Goal: Task Accomplishment & Management: Manage account settings

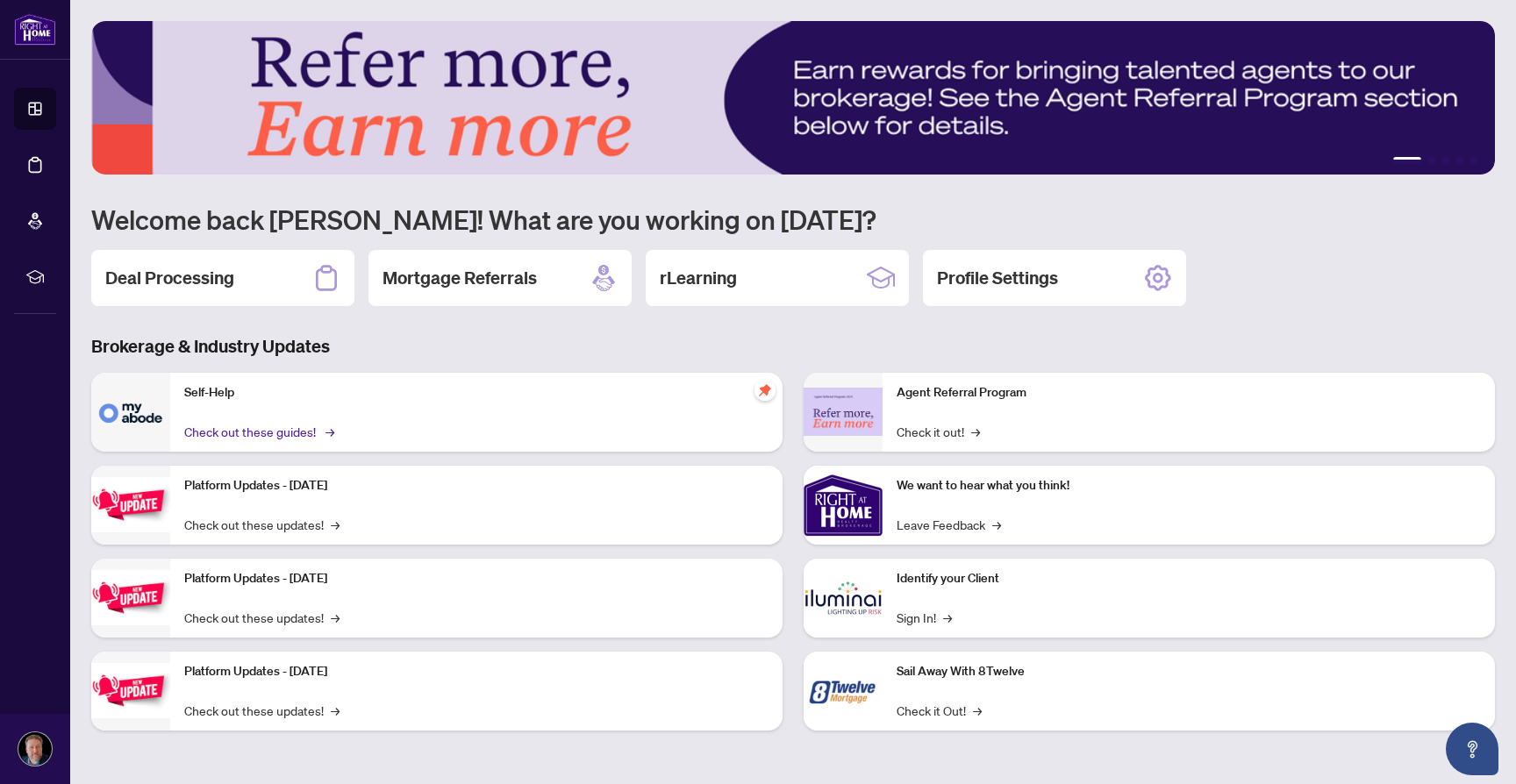
click at [211, 430] on link "Check out these guides! →" at bounding box center [258, 431] width 148 height 19
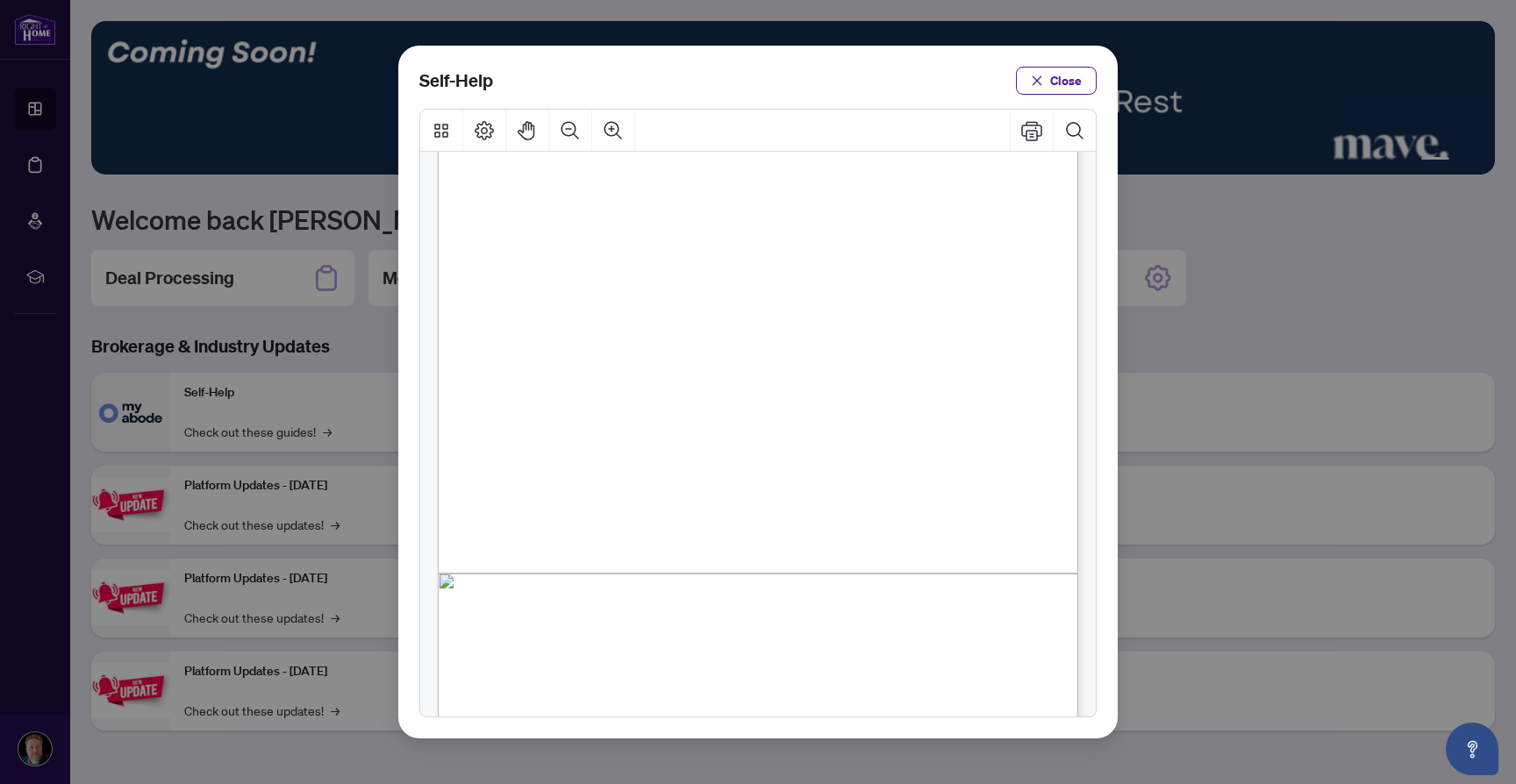
scroll to position [282, 0]
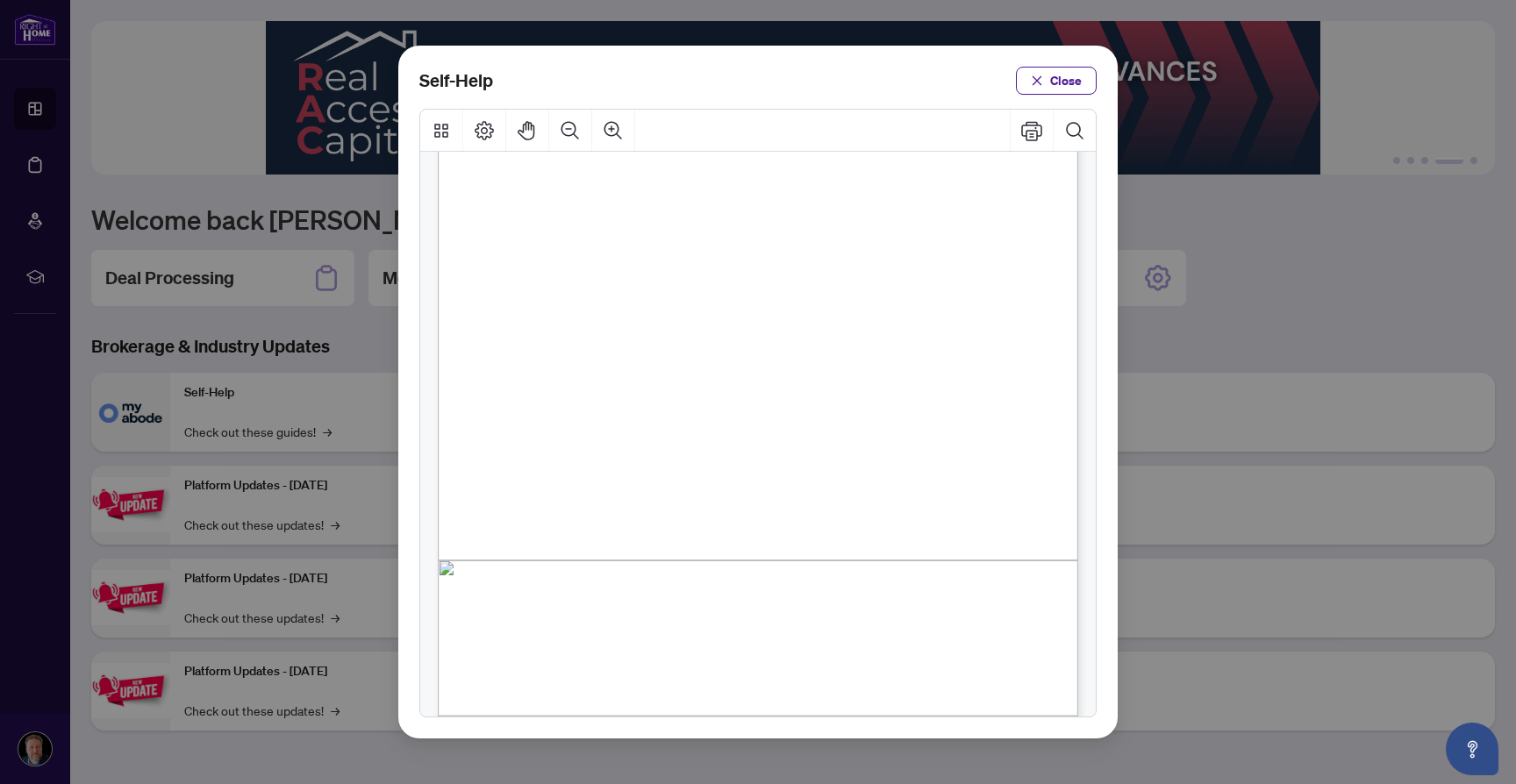
click at [797, 597] on span "PDF" at bounding box center [798, 598] width 24 height 17
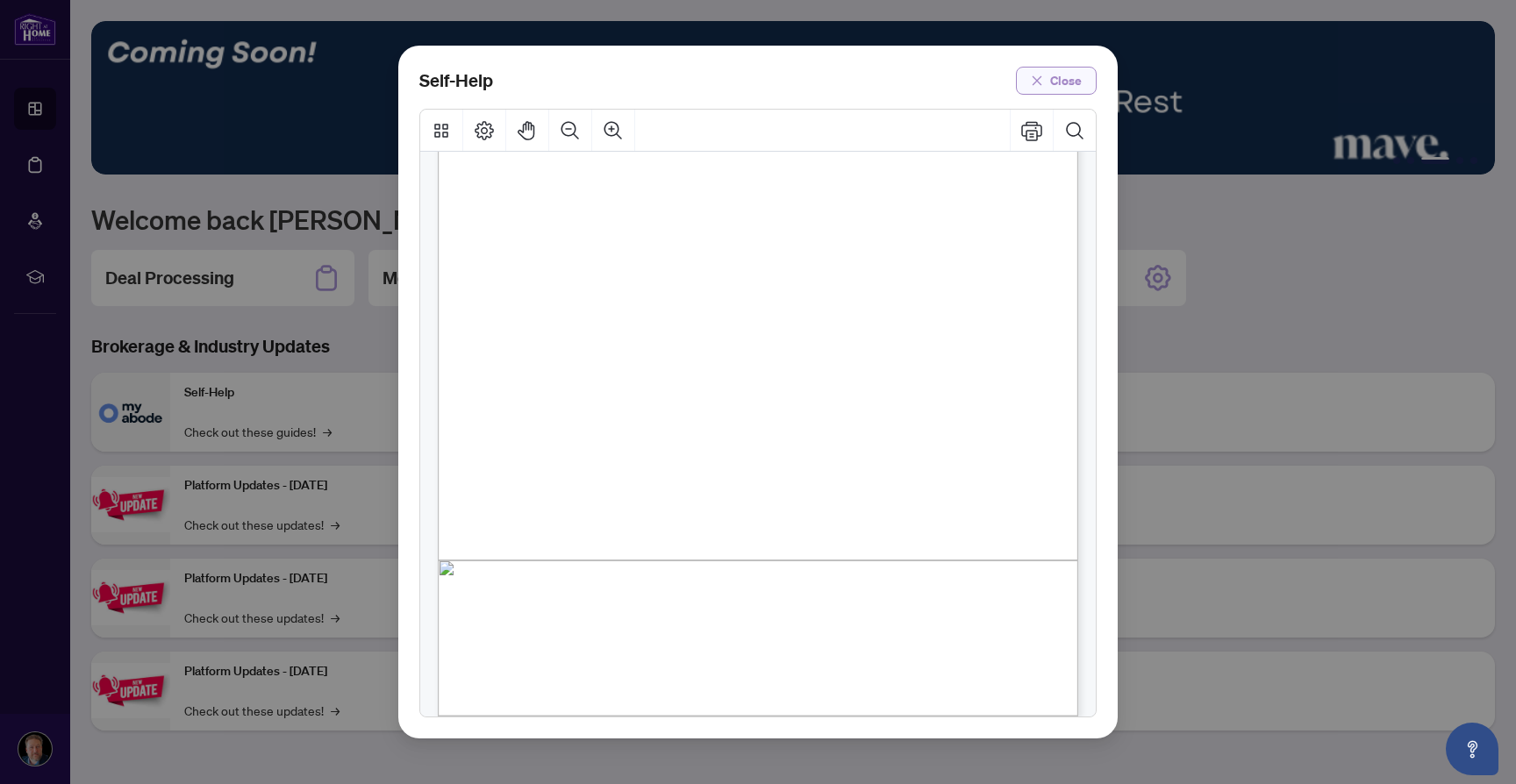
click at [1061, 70] on span "Close" at bounding box center [1066, 80] width 32 height 28
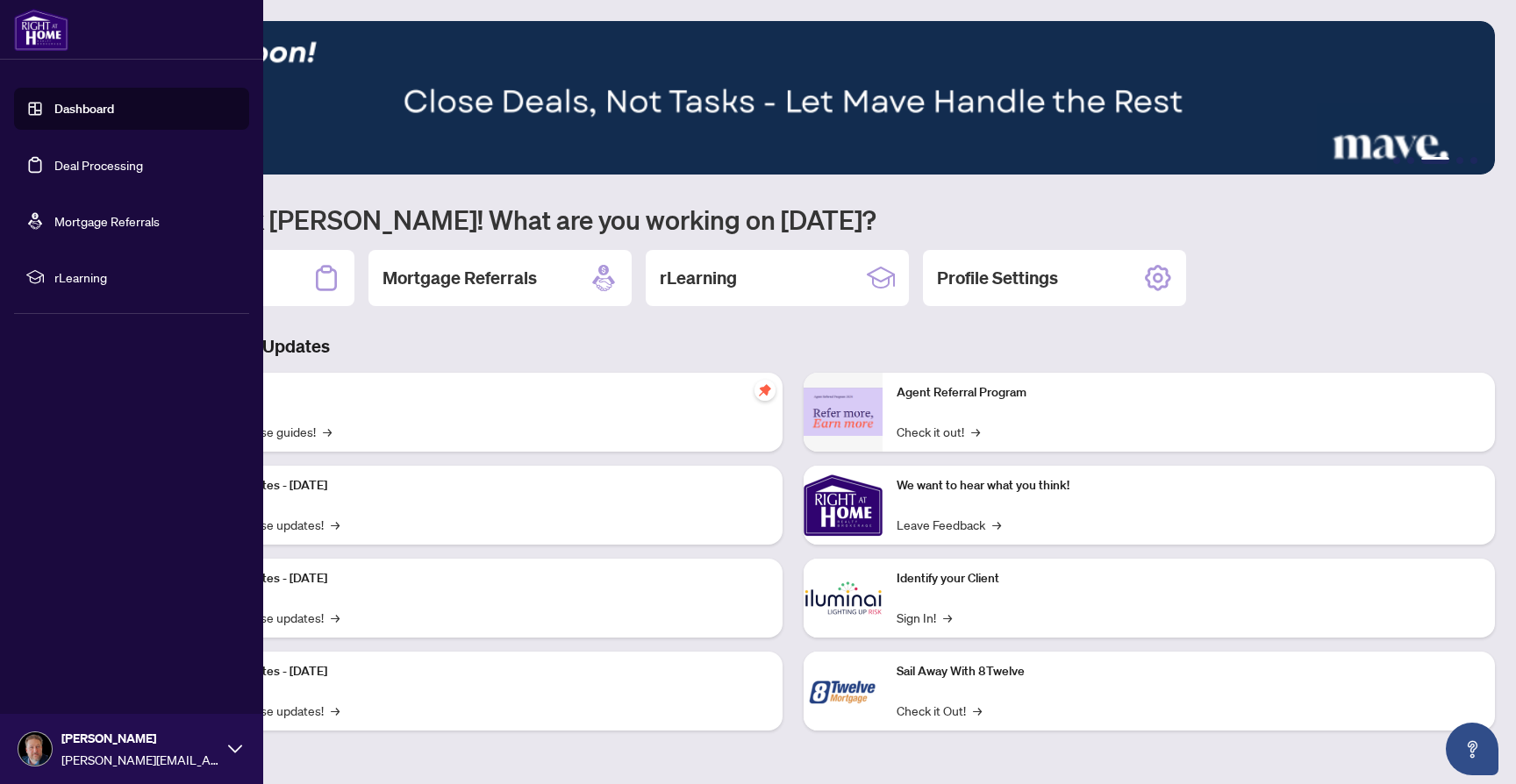
click at [74, 747] on span "[PERSON_NAME]" at bounding box center [140, 738] width 158 height 19
click at [68, 689] on span "Profile Settings" at bounding box center [93, 681] width 84 height 28
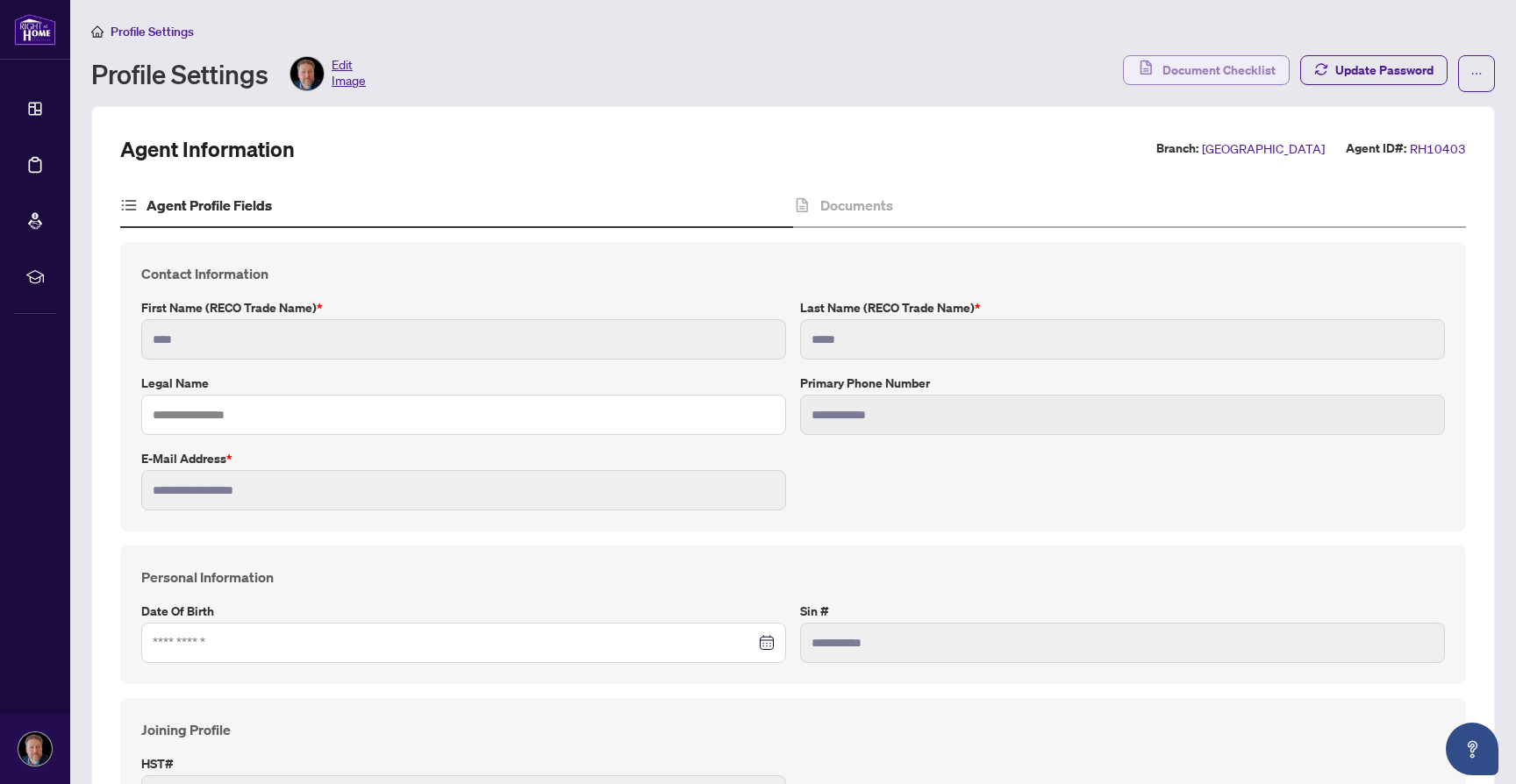
click at [1186, 68] on span "Document Checklist" at bounding box center [1219, 69] width 113 height 28
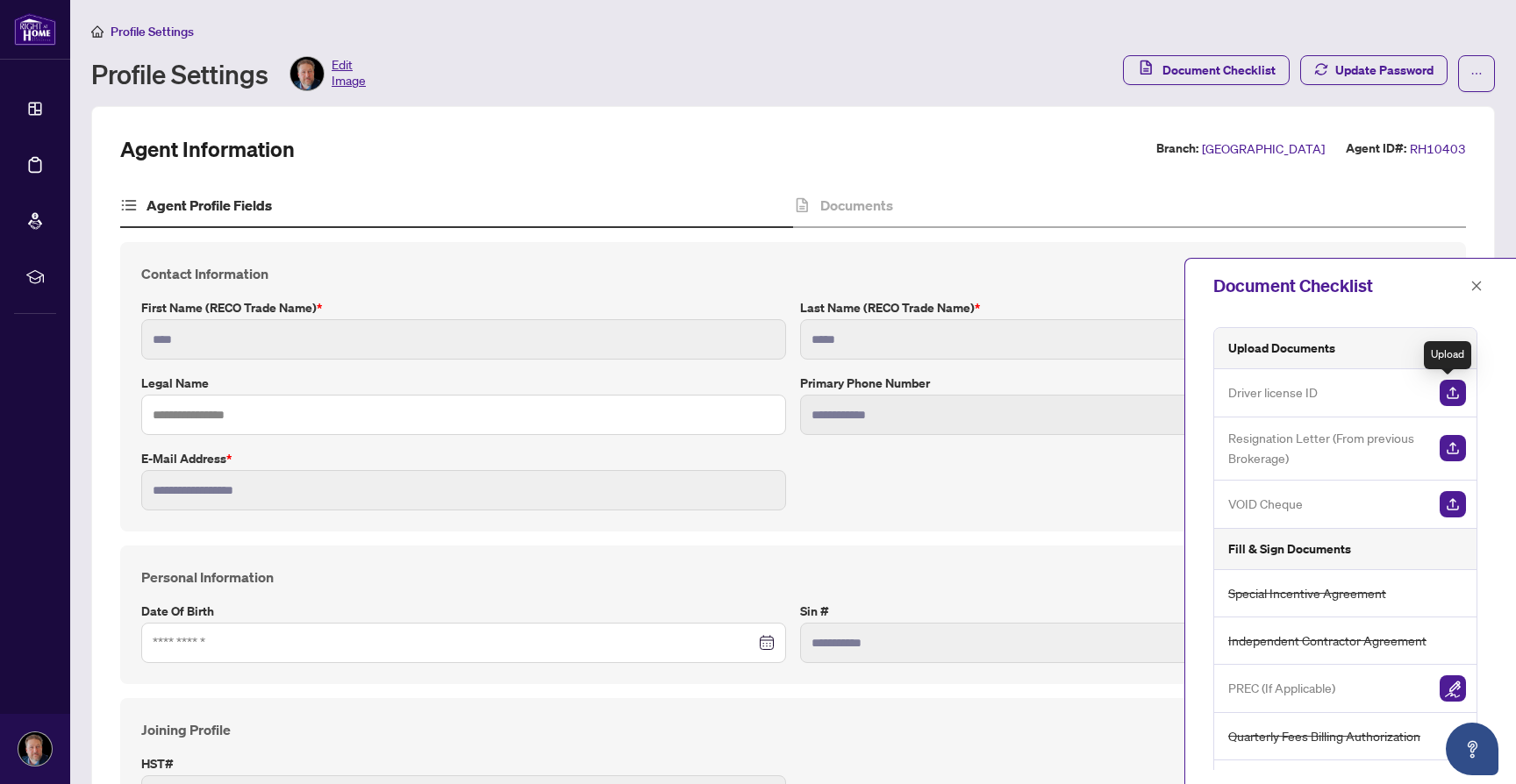
click at [1441, 388] on img "button" at bounding box center [1452, 392] width 26 height 26
click at [1480, 285] on icon "close" at bounding box center [1476, 286] width 13 height 13
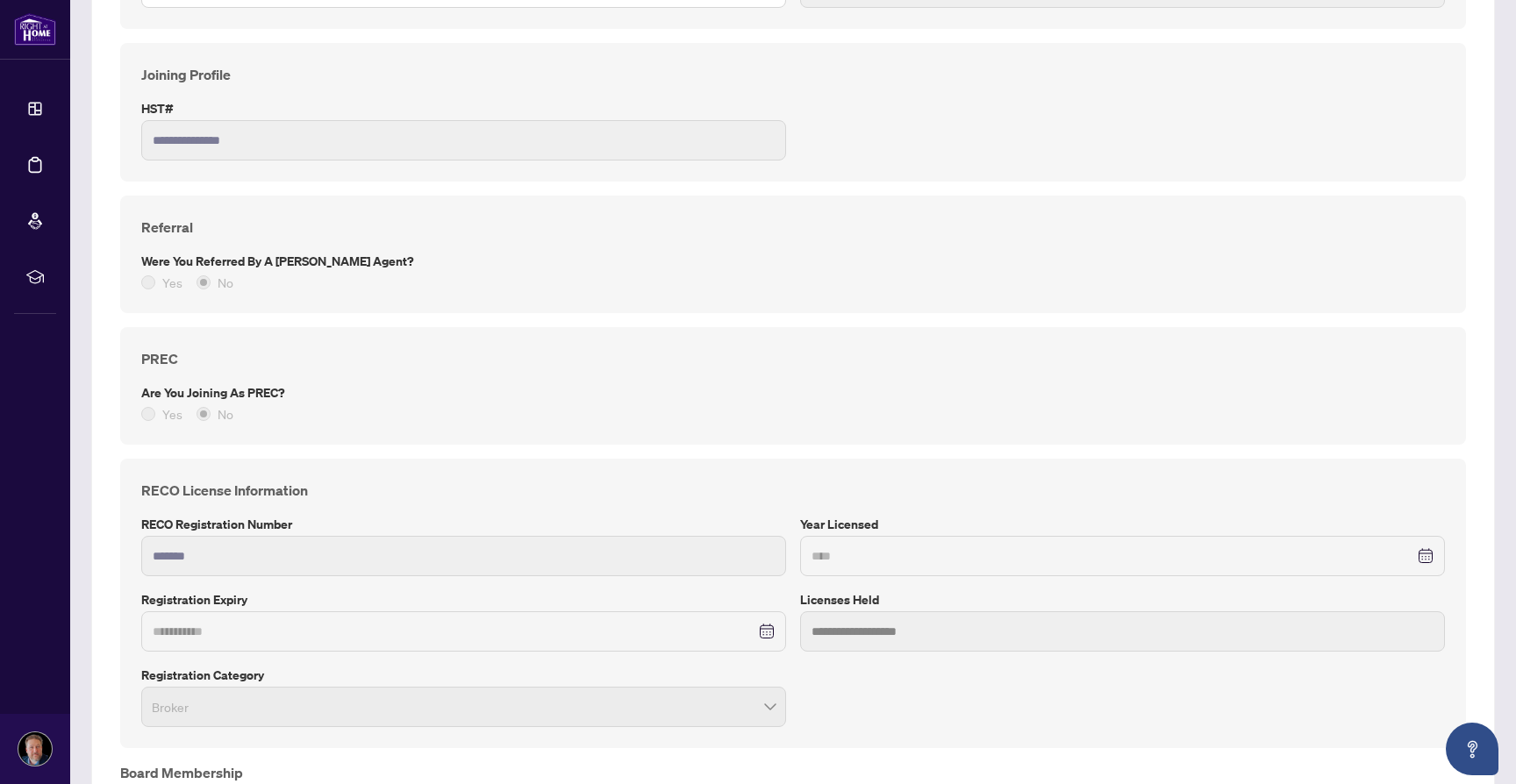
scroll to position [1197, 0]
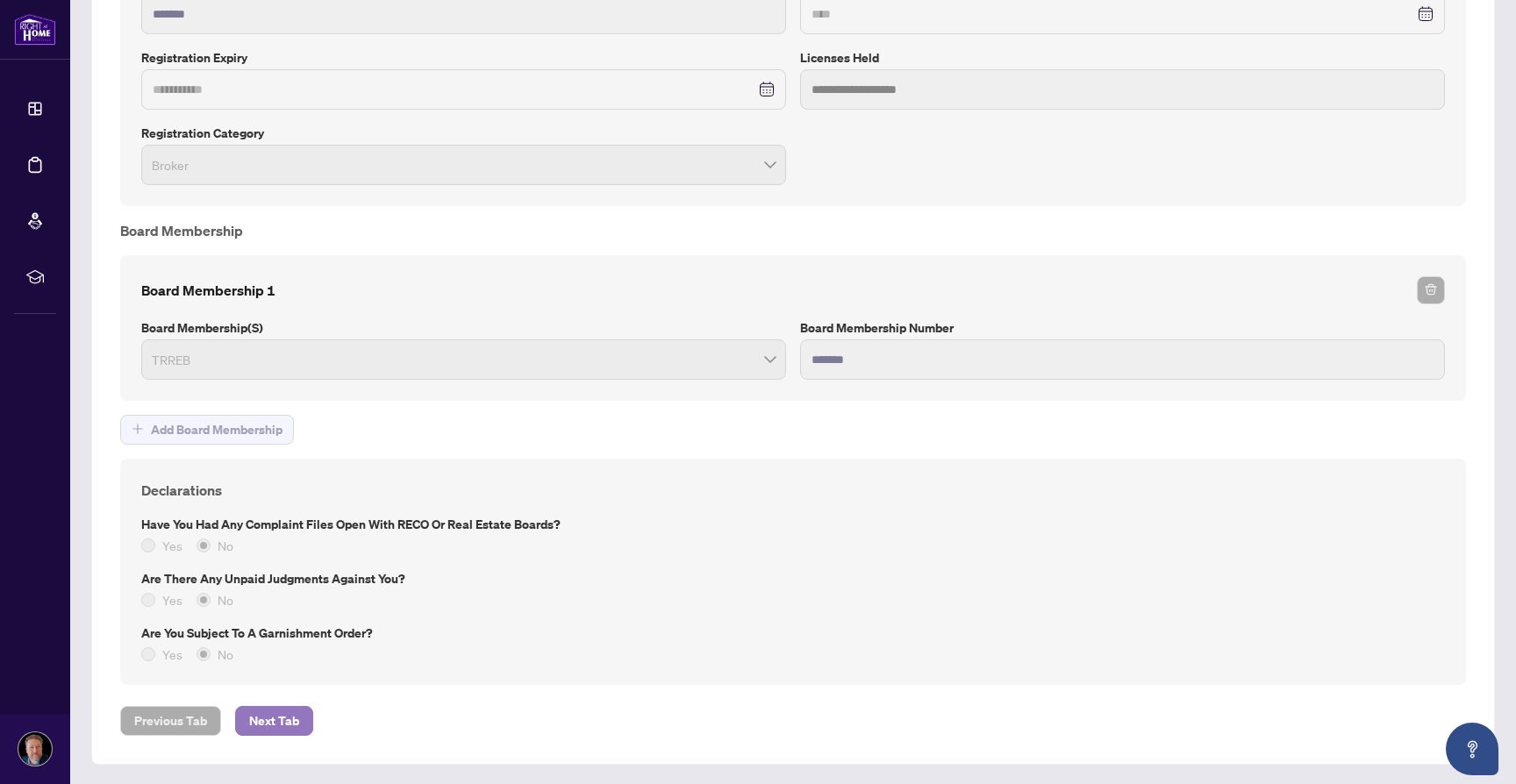
click at [276, 724] on span "Next Tab" at bounding box center [275, 720] width 50 height 28
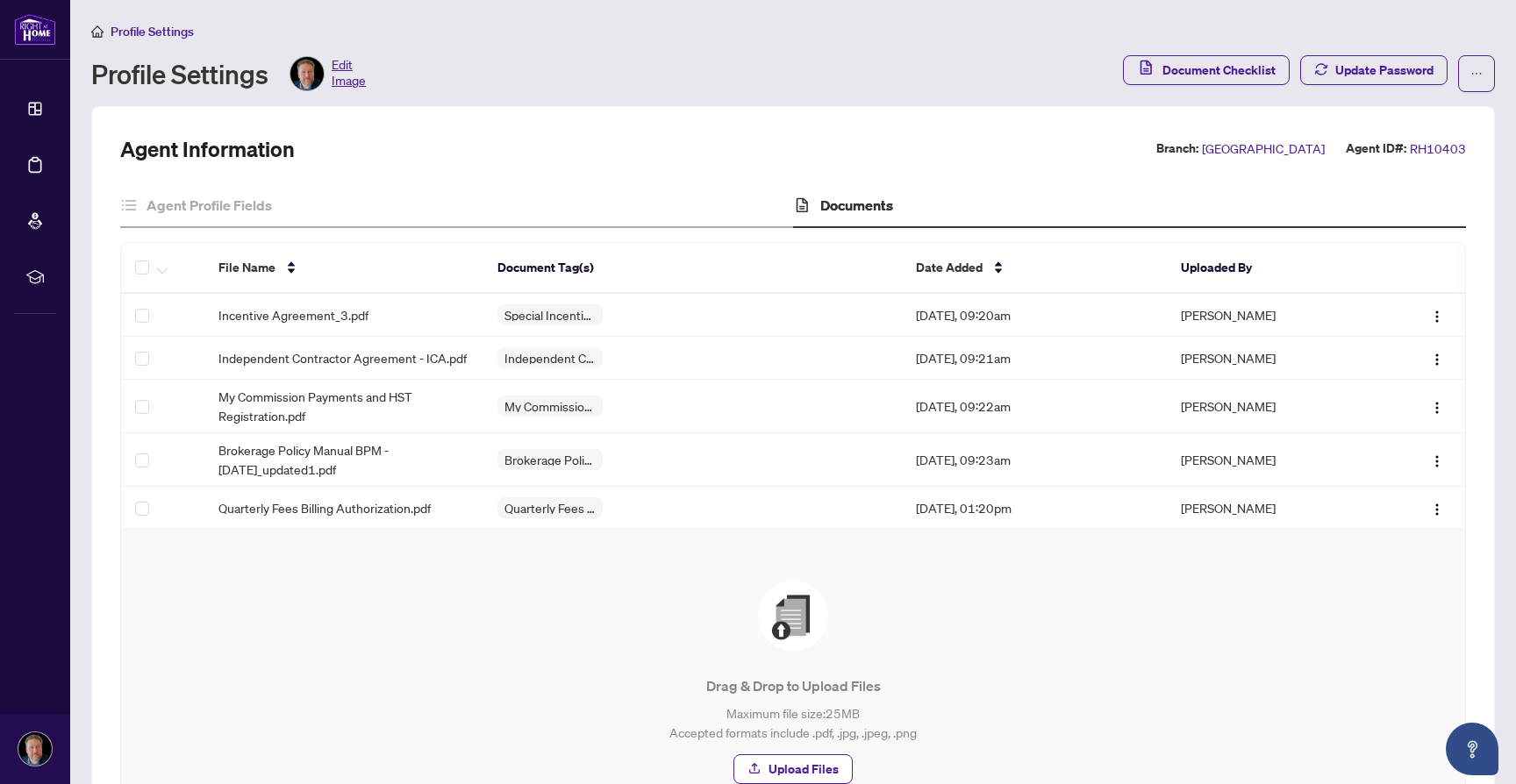
click at [150, 32] on span "Profile Settings" at bounding box center [152, 32] width 84 height 16
click at [133, 32] on span "Profile Settings" at bounding box center [152, 32] width 84 height 16
click at [100, 31] on icon "home" at bounding box center [97, 32] width 13 height 13
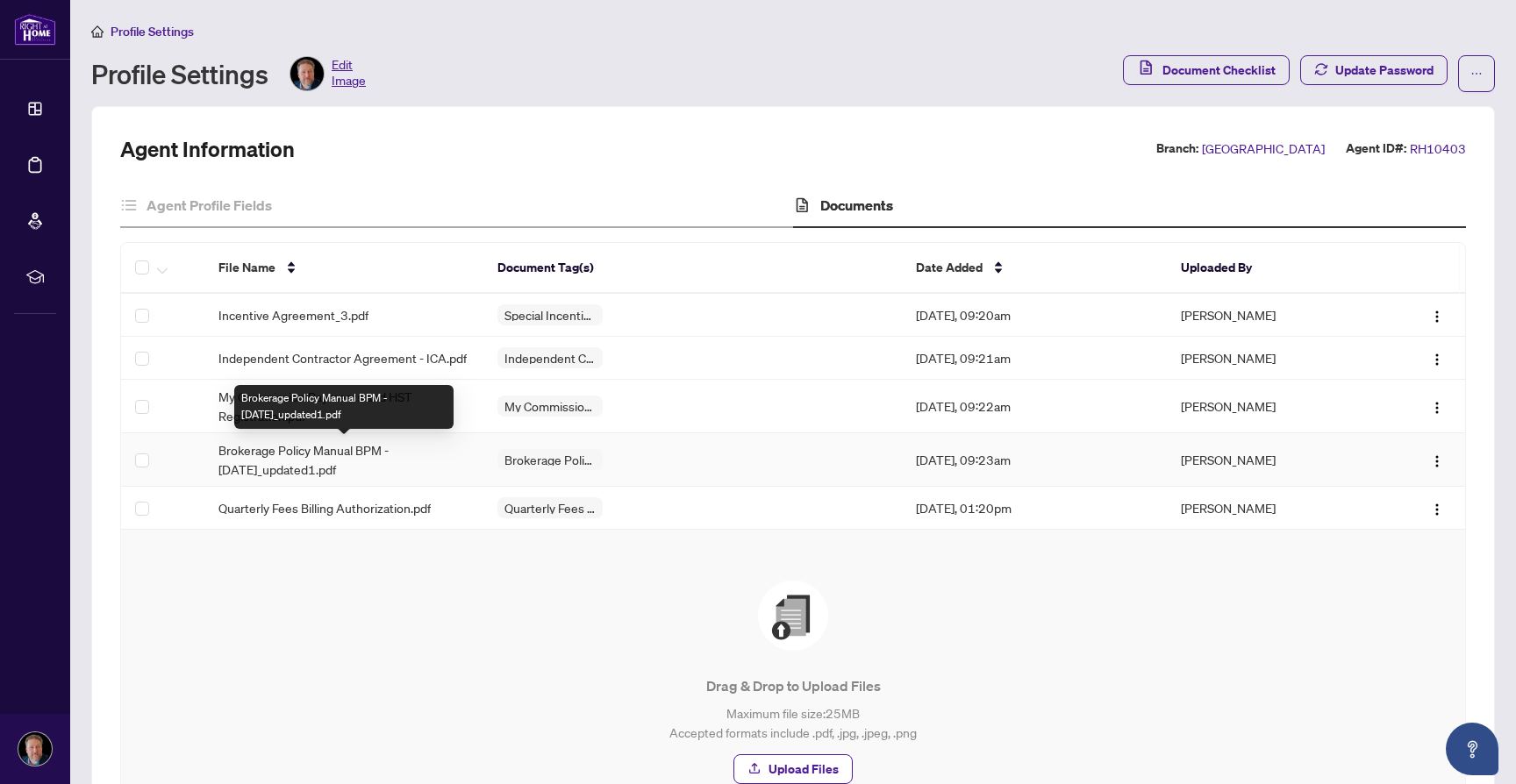
scroll to position [152, 0]
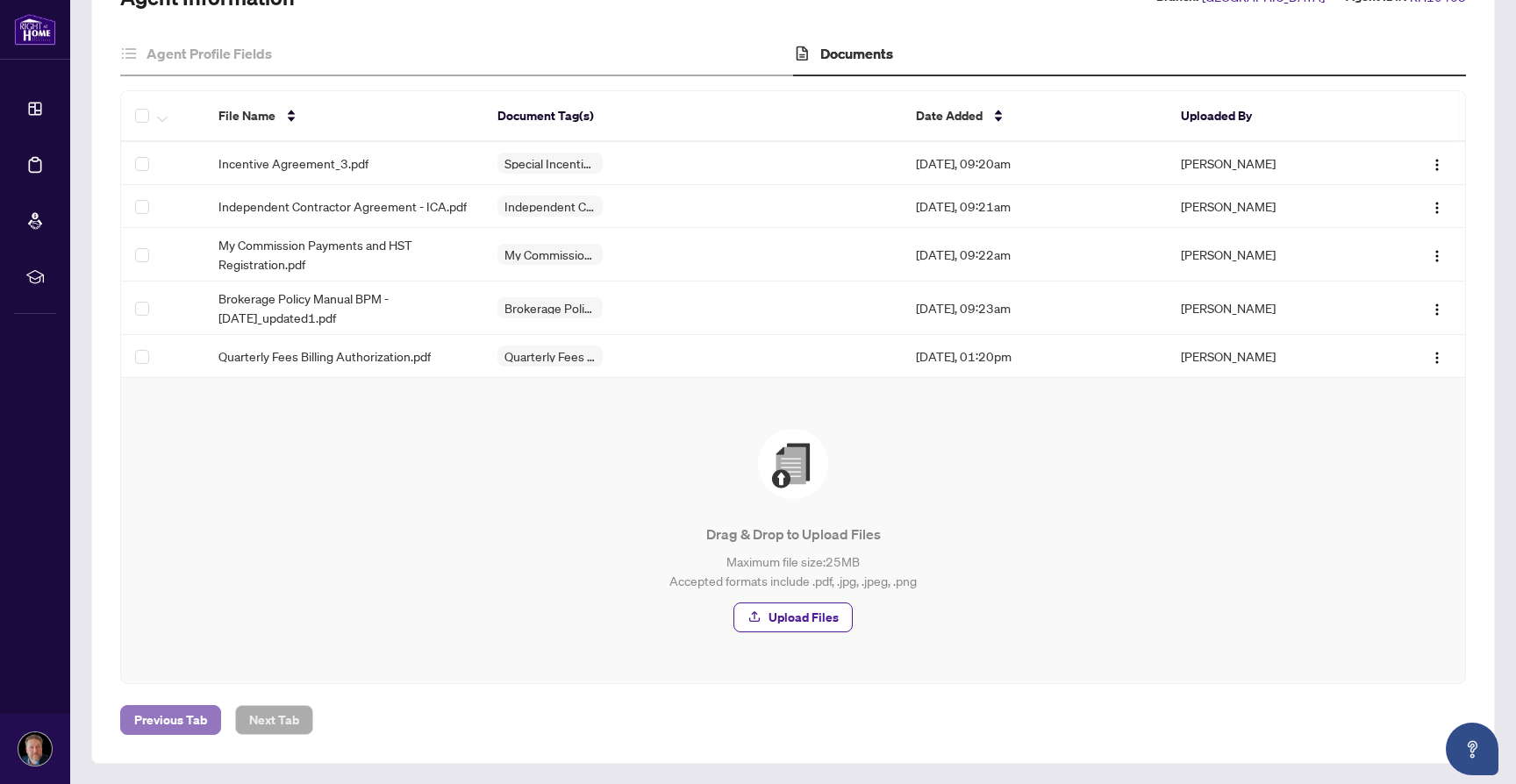
click at [155, 714] on span "Previous Tab" at bounding box center [170, 720] width 73 height 28
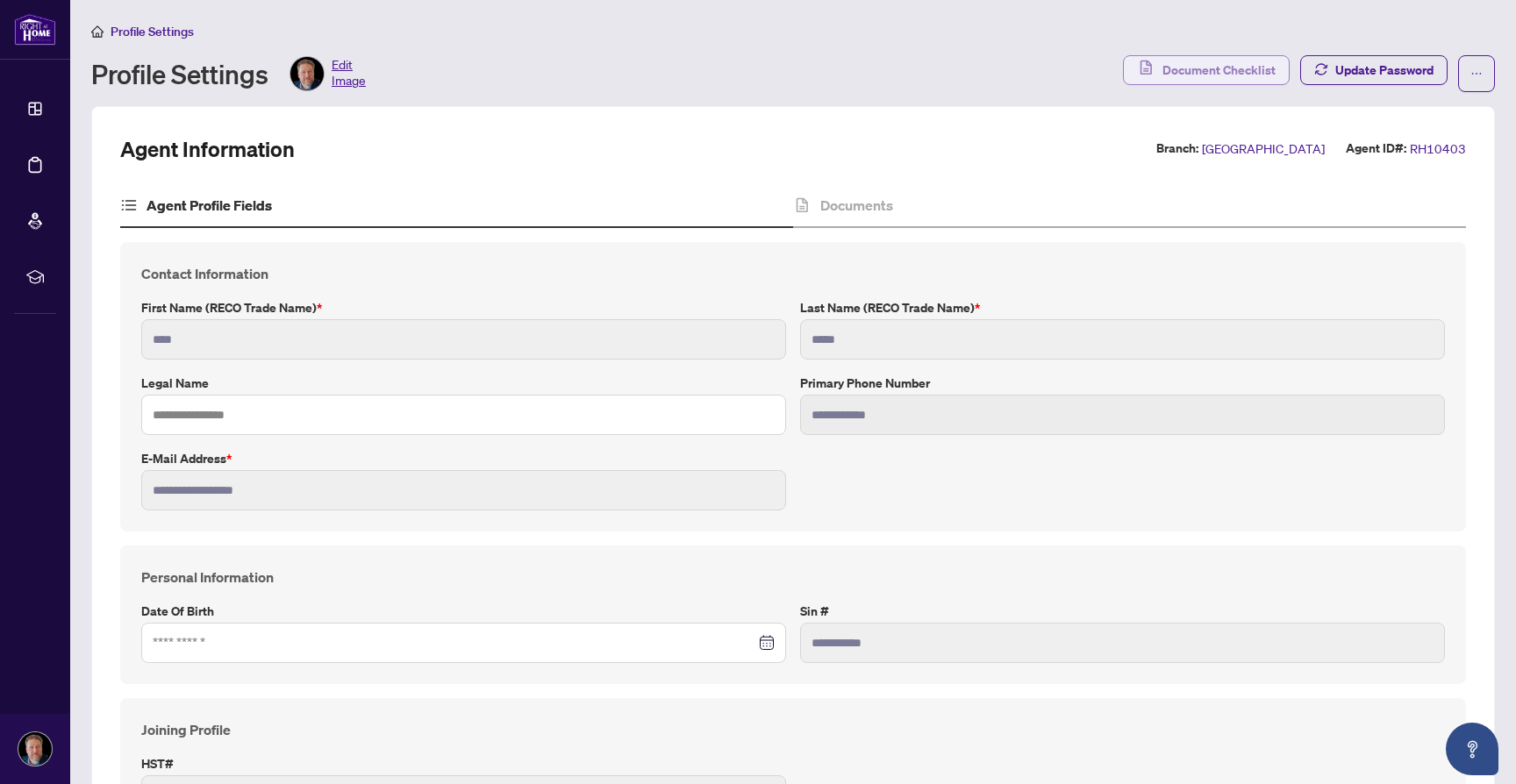
click at [1239, 61] on span "Document Checklist" at bounding box center [1219, 69] width 113 height 28
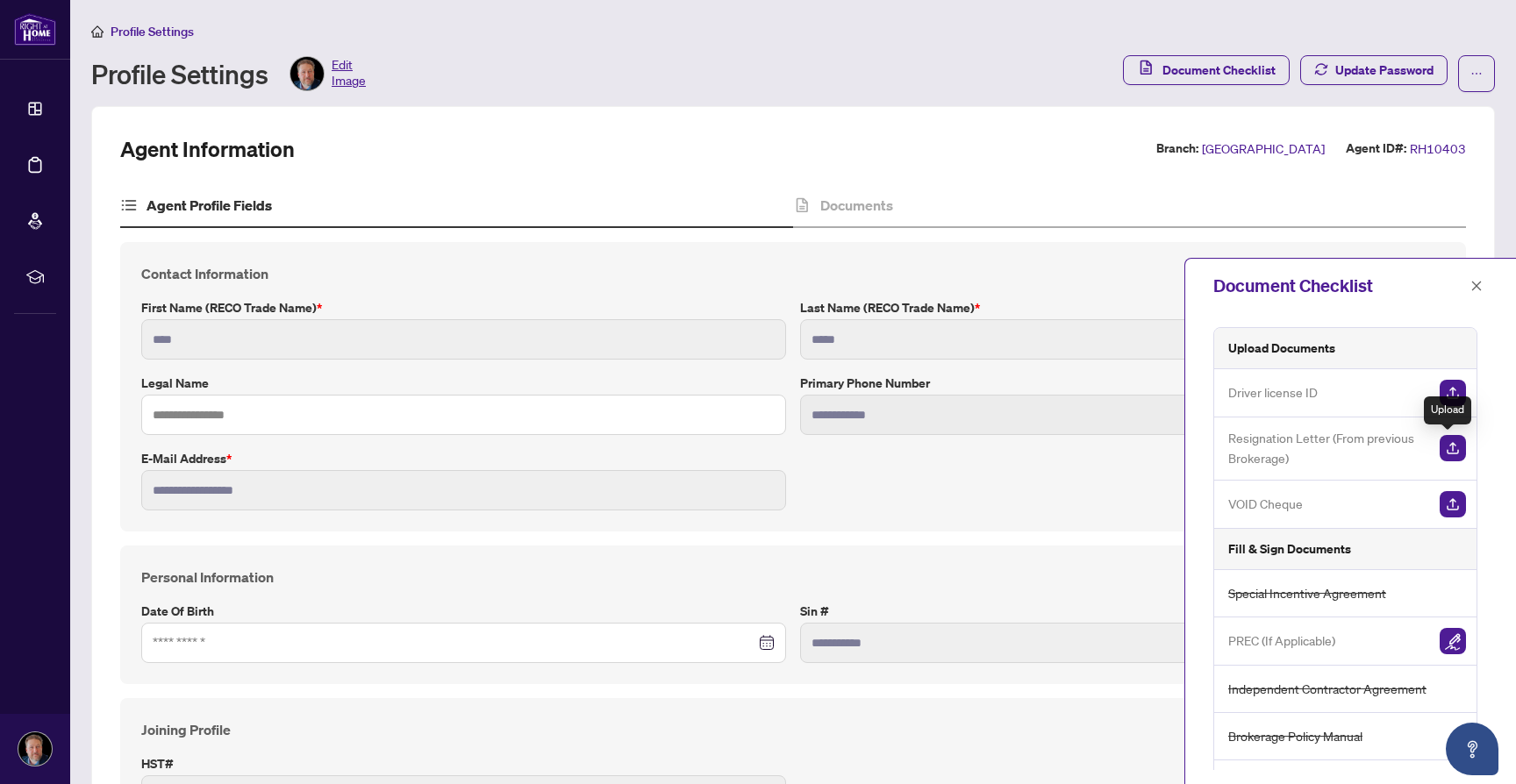
click at [1450, 450] on img "button" at bounding box center [1452, 447] width 26 height 26
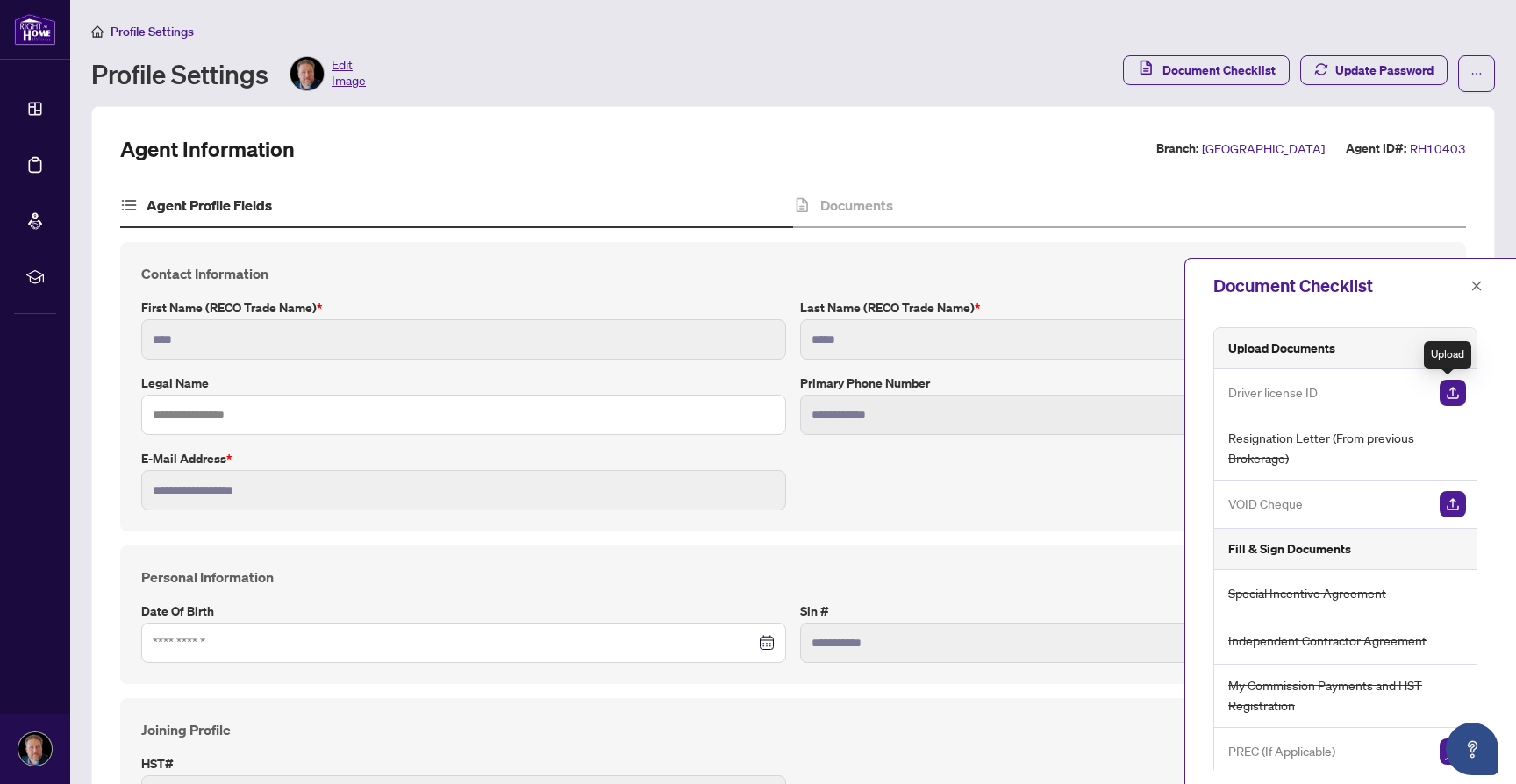
click at [1448, 389] on img "button" at bounding box center [1452, 392] width 26 height 26
